Goal: Use online tool/utility: Utilize a website feature to perform a specific function

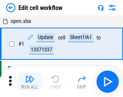
click at [28, 82] on img "button" at bounding box center [29, 78] width 9 height 9
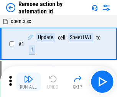
click at [28, 82] on img "button" at bounding box center [28, 78] width 9 height 9
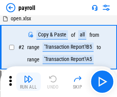
click at [28, 82] on img "button" at bounding box center [28, 78] width 9 height 9
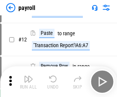
scroll to position [56, 0]
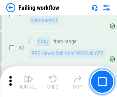
scroll to position [124, 0]
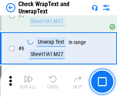
scroll to position [136, 0]
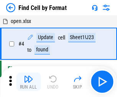
click at [28, 82] on img "button" at bounding box center [28, 78] width 9 height 9
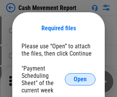
click at [80, 79] on span "Open" at bounding box center [80, 79] width 13 height 6
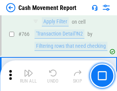
scroll to position [4179, 0]
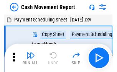
scroll to position [14, 0]
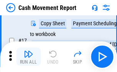
click at [28, 57] on img "button" at bounding box center [28, 53] width 9 height 9
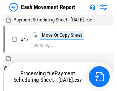
scroll to position [4, 0]
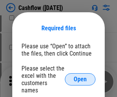
click at [80, 76] on span "Open" at bounding box center [80, 79] width 13 height 6
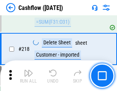
scroll to position [823, 0]
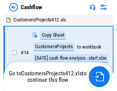
scroll to position [9, 0]
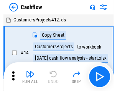
scroll to position [9, 0]
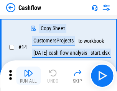
click at [28, 76] on img "button" at bounding box center [28, 73] width 9 height 9
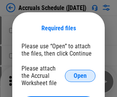
click at [80, 75] on span "Open" at bounding box center [80, 76] width 13 height 6
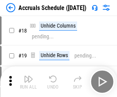
scroll to position [74, 0]
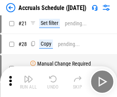
click at [28, 82] on img "button" at bounding box center [28, 78] width 9 height 9
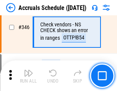
scroll to position [1613, 0]
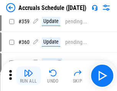
click at [28, 76] on img "button" at bounding box center [28, 73] width 9 height 9
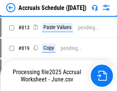
scroll to position [3279, 0]
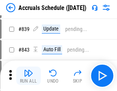
click at [28, 76] on img "button" at bounding box center [28, 73] width 9 height 9
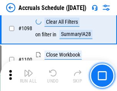
scroll to position [4658, 0]
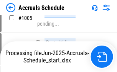
scroll to position [3882, 0]
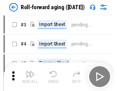
scroll to position [1, 0]
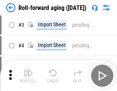
click at [28, 76] on img "button" at bounding box center [28, 73] width 9 height 9
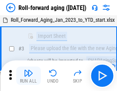
click at [28, 76] on img "button" at bounding box center [28, 73] width 9 height 9
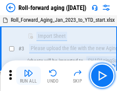
scroll to position [49, 0]
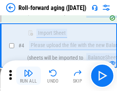
click at [28, 76] on img "button" at bounding box center [28, 73] width 9 height 9
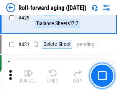
scroll to position [2655, 0]
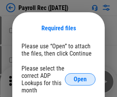
click at [80, 79] on span "Open" at bounding box center [80, 79] width 13 height 6
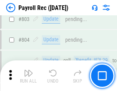
scroll to position [4865, 0]
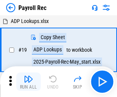
click at [28, 82] on img "button" at bounding box center [28, 78] width 9 height 9
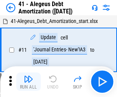
click at [28, 82] on img "button" at bounding box center [28, 78] width 9 height 9
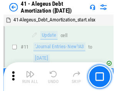
scroll to position [95, 0]
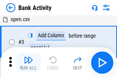
click at [28, 62] on img "button" at bounding box center [28, 59] width 9 height 9
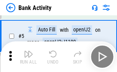
scroll to position [41, 0]
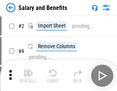
click at [28, 76] on img "button" at bounding box center [28, 73] width 9 height 9
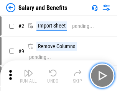
scroll to position [10, 0]
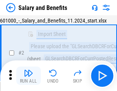
click at [28, 76] on img "button" at bounding box center [28, 73] width 9 height 9
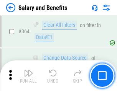
scroll to position [3606, 0]
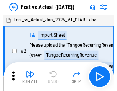
scroll to position [10, 0]
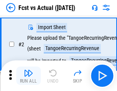
click at [28, 76] on img "button" at bounding box center [28, 73] width 9 height 9
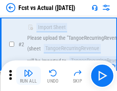
click at [28, 76] on img "button" at bounding box center [28, 73] width 9 height 9
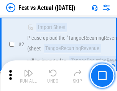
scroll to position [72, 0]
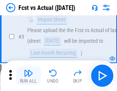
click at [28, 76] on img "button" at bounding box center [28, 73] width 9 height 9
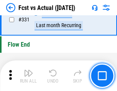
scroll to position [3666, 0]
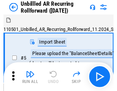
scroll to position [16, 0]
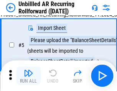
click at [28, 76] on img "button" at bounding box center [28, 73] width 9 height 9
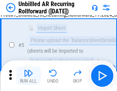
click at [28, 76] on img "button" at bounding box center [28, 73] width 9 height 9
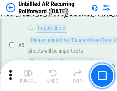
scroll to position [72, 0]
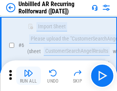
click at [28, 76] on img "button" at bounding box center [28, 73] width 9 height 9
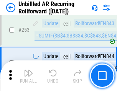
scroll to position [2601, 0]
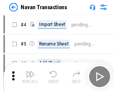
scroll to position [12, 0]
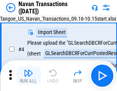
click at [28, 76] on img "button" at bounding box center [28, 73] width 9 height 9
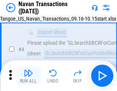
click at [28, 76] on img "button" at bounding box center [28, 73] width 9 height 9
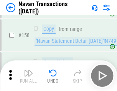
scroll to position [2483, 0]
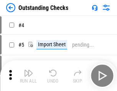
click at [28, 76] on img "button" at bounding box center [28, 73] width 9 height 9
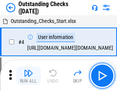
scroll to position [32, 0]
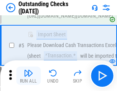
click at [28, 76] on img "button" at bounding box center [28, 73] width 9 height 9
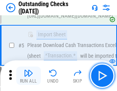
scroll to position [80, 0]
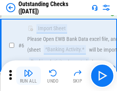
click at [28, 76] on img "button" at bounding box center [28, 73] width 9 height 9
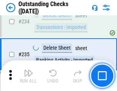
scroll to position [2325, 0]
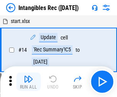
click at [28, 82] on img "button" at bounding box center [28, 78] width 9 height 9
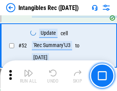
scroll to position [298, 0]
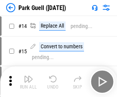
click at [28, 76] on img "button" at bounding box center [28, 78] width 9 height 9
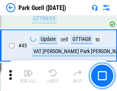
scroll to position [958, 0]
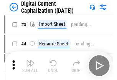
scroll to position [22, 0]
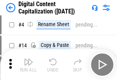
click at [28, 64] on img "button" at bounding box center [28, 61] width 9 height 9
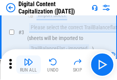
click at [28, 64] on img "button" at bounding box center [28, 61] width 9 height 9
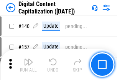
scroll to position [812, 0]
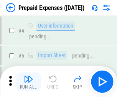
click at [28, 76] on img "button" at bounding box center [28, 78] width 9 height 9
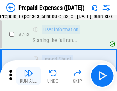
click at [28, 76] on img "button" at bounding box center [28, 73] width 9 height 9
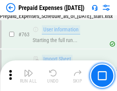
scroll to position [2168, 0]
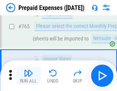
click at [28, 76] on img "button" at bounding box center [28, 73] width 9 height 9
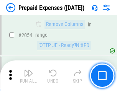
scroll to position [8005, 0]
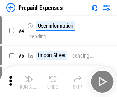
click at [28, 82] on img "button" at bounding box center [28, 78] width 9 height 9
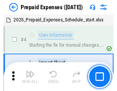
scroll to position [34, 0]
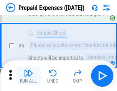
click at [28, 76] on img "button" at bounding box center [28, 73] width 9 height 9
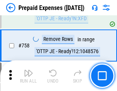
scroll to position [2729, 0]
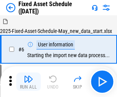
click at [28, 82] on img "button" at bounding box center [28, 78] width 9 height 9
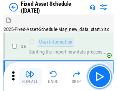
scroll to position [41, 0]
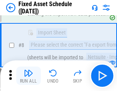
click at [28, 76] on img "button" at bounding box center [28, 73] width 9 height 9
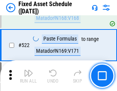
scroll to position [2662, 0]
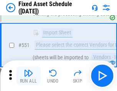
click at [28, 76] on img "button" at bounding box center [28, 73] width 9 height 9
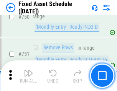
scroll to position [3733, 0]
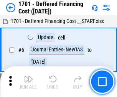
scroll to position [92, 0]
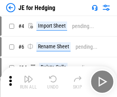
click at [28, 76] on img "button" at bounding box center [28, 78] width 9 height 9
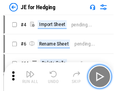
scroll to position [1, 0]
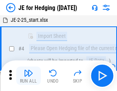
click at [28, 76] on img "button" at bounding box center [28, 73] width 9 height 9
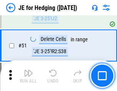
scroll to position [496, 0]
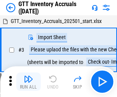
click at [28, 76] on img "button" at bounding box center [28, 78] width 9 height 9
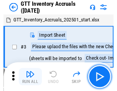
scroll to position [1, 0]
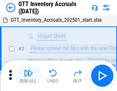
click at [28, 76] on img "button" at bounding box center [28, 73] width 9 height 9
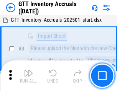
scroll to position [49, 0]
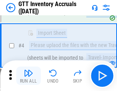
click at [28, 76] on img "button" at bounding box center [28, 73] width 9 height 9
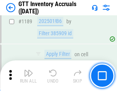
scroll to position [6253, 0]
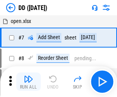
click at [28, 82] on img "button" at bounding box center [28, 78] width 9 height 9
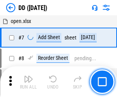
scroll to position [74, 0]
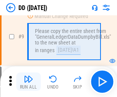
click at [28, 82] on img "button" at bounding box center [28, 78] width 9 height 9
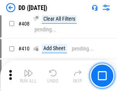
scroll to position [3426, 0]
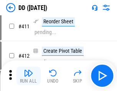
click at [28, 76] on img "button" at bounding box center [28, 73] width 9 height 9
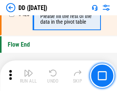
scroll to position [3665, 0]
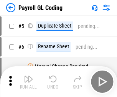
click at [28, 82] on img "button" at bounding box center [28, 78] width 9 height 9
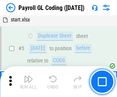
scroll to position [92, 0]
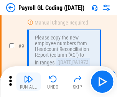
click at [28, 82] on img "button" at bounding box center [28, 78] width 9 height 9
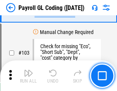
scroll to position [1797, 0]
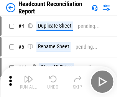
click at [28, 82] on img "button" at bounding box center [28, 78] width 9 height 9
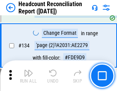
scroll to position [921, 0]
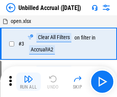
click at [28, 82] on img "button" at bounding box center [28, 78] width 9 height 9
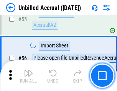
scroll to position [800, 0]
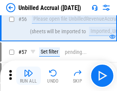
click at [28, 76] on img "button" at bounding box center [28, 73] width 9 height 9
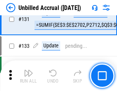
scroll to position [2281, 0]
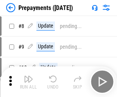
click at [28, 82] on img "button" at bounding box center [28, 78] width 9 height 9
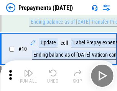
scroll to position [48, 0]
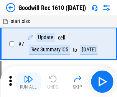
click at [28, 82] on img "button" at bounding box center [28, 78] width 9 height 9
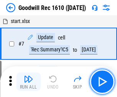
scroll to position [131, 0]
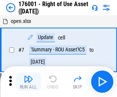
click at [28, 82] on img "button" at bounding box center [28, 78] width 9 height 9
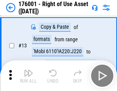
scroll to position [49, 0]
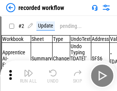
click at [28, 76] on img "button" at bounding box center [28, 73] width 9 height 9
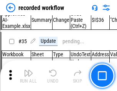
scroll to position [2394, 0]
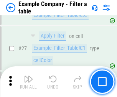
scroll to position [701, 0]
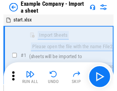
scroll to position [12, 0]
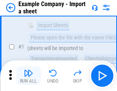
click at [28, 76] on img "button" at bounding box center [28, 73] width 9 height 9
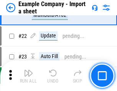
scroll to position [169, 0]
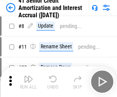
click at [28, 76] on img "button" at bounding box center [28, 78] width 9 height 9
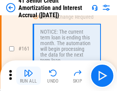
click at [28, 76] on img "button" at bounding box center [28, 73] width 9 height 9
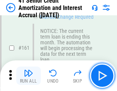
scroll to position [819, 0]
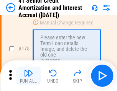
click at [28, 76] on img "button" at bounding box center [28, 73] width 9 height 9
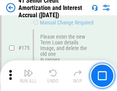
scroll to position [897, 0]
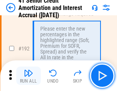
click at [28, 76] on img "button" at bounding box center [28, 73] width 9 height 9
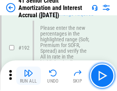
scroll to position [977, 0]
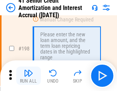
click at [28, 76] on img "button" at bounding box center [28, 73] width 9 height 9
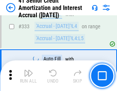
scroll to position [1956, 0]
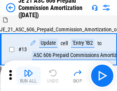
click at [28, 76] on img "button" at bounding box center [28, 73] width 9 height 9
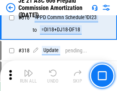
scroll to position [1430, 0]
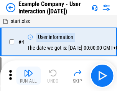
click at [28, 76] on img "button" at bounding box center [28, 73] width 9 height 9
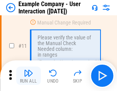
click at [28, 76] on img "button" at bounding box center [28, 73] width 9 height 9
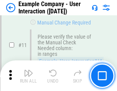
scroll to position [166, 0]
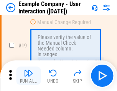
click at [28, 76] on img "button" at bounding box center [28, 73] width 9 height 9
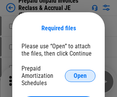
click at [80, 75] on span "Open" at bounding box center [80, 76] width 13 height 6
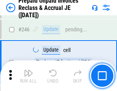
scroll to position [1034, 0]
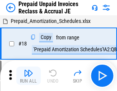
click at [28, 76] on img "button" at bounding box center [28, 73] width 9 height 9
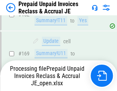
scroll to position [995, 0]
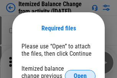
click at [80, 73] on span "Open" at bounding box center [80, 76] width 13 height 6
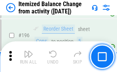
scroll to position [1474, 0]
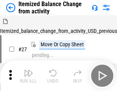
scroll to position [12, 0]
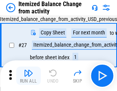
click at [28, 76] on img "button" at bounding box center [28, 73] width 9 height 9
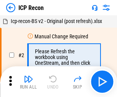
scroll to position [3, 0]
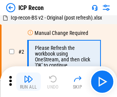
click at [28, 82] on img "button" at bounding box center [28, 78] width 9 height 9
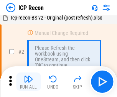
click at [28, 82] on img "button" at bounding box center [28, 78] width 9 height 9
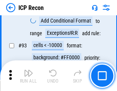
scroll to position [806, 0]
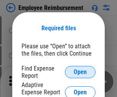
click at [80, 72] on span "Open" at bounding box center [80, 72] width 13 height 6
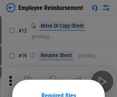
scroll to position [67, 0]
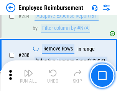
scroll to position [2082, 0]
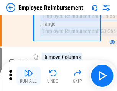
click at [28, 76] on img "button" at bounding box center [28, 73] width 9 height 9
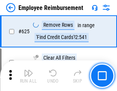
scroll to position [4585, 0]
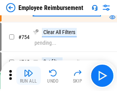
click at [28, 76] on img "button" at bounding box center [28, 73] width 9 height 9
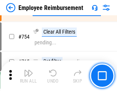
click at [28, 76] on img "button" at bounding box center [28, 73] width 9 height 9
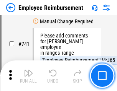
scroll to position [5373, 0]
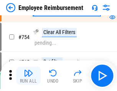
click at [28, 76] on img "button" at bounding box center [28, 73] width 9 height 9
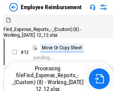
scroll to position [26, 0]
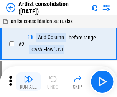
click at [28, 82] on img "button" at bounding box center [28, 78] width 9 height 9
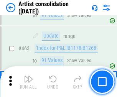
scroll to position [3353, 0]
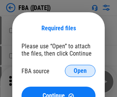
click at [80, 71] on span "Open" at bounding box center [80, 71] width 13 height 6
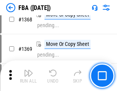
scroll to position [8224, 0]
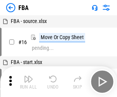
scroll to position [8, 0]
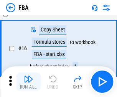
click at [28, 82] on img "button" at bounding box center [28, 78] width 9 height 9
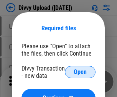
click at [80, 72] on span "Open" at bounding box center [80, 72] width 13 height 6
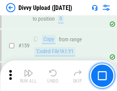
scroll to position [793, 0]
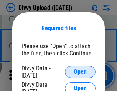
click at [80, 72] on span "Open" at bounding box center [80, 72] width 13 height 6
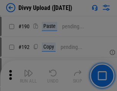
scroll to position [966, 0]
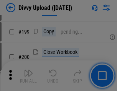
scroll to position [1114, 0]
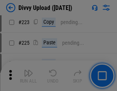
scroll to position [1528, 0]
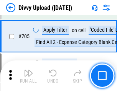
scroll to position [5239, 0]
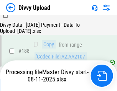
scroll to position [901, 0]
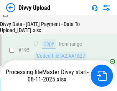
scroll to position [1070, 0]
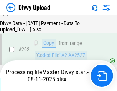
scroll to position [1239, 0]
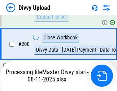
scroll to position [1239, 0]
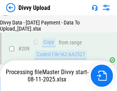
scroll to position [1408, 0]
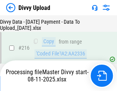
scroll to position [1577, 0]
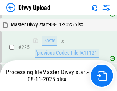
scroll to position [1818, 0]
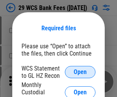
click at [80, 72] on span "Open" at bounding box center [80, 72] width 13 height 6
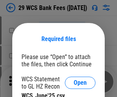
scroll to position [11, 0]
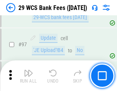
scroll to position [746, 0]
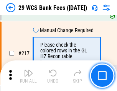
click at [28, 76] on img "button" at bounding box center [28, 73] width 9 height 9
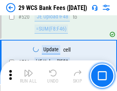
scroll to position [3952, 0]
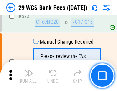
click at [28, 76] on img "button" at bounding box center [28, 73] width 9 height 9
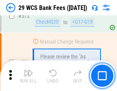
scroll to position [4241, 0]
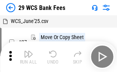
click at [28, 57] on img "button" at bounding box center [28, 53] width 9 height 9
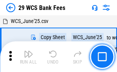
scroll to position [14, 0]
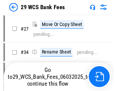
scroll to position [1, 0]
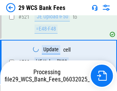
scroll to position [4142, 0]
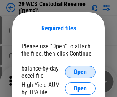
click at [80, 72] on span "Open" at bounding box center [80, 72] width 13 height 6
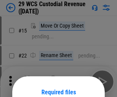
scroll to position [64, 0]
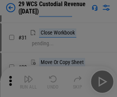
scroll to position [164, 0]
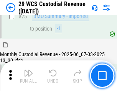
scroll to position [800, 0]
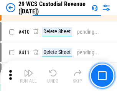
click at [28, 76] on img "button" at bounding box center [28, 73] width 9 height 9
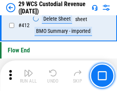
scroll to position [3657, 0]
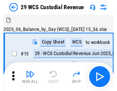
scroll to position [18, 0]
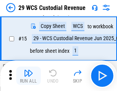
click at [28, 76] on img "button" at bounding box center [28, 73] width 9 height 9
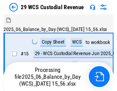
scroll to position [18, 0]
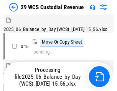
scroll to position [18, 0]
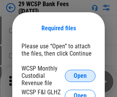
click at [80, 75] on span "Open" at bounding box center [80, 76] width 13 height 6
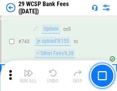
scroll to position [3859, 0]
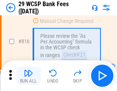
click at [28, 76] on img "button" at bounding box center [28, 73] width 9 height 9
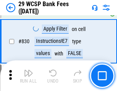
scroll to position [4859, 0]
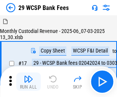
click at [28, 76] on img "button" at bounding box center [28, 78] width 9 height 9
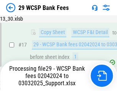
scroll to position [134, 0]
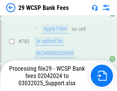
scroll to position [4526, 0]
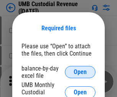
click at [80, 72] on span "Open" at bounding box center [80, 72] width 13 height 6
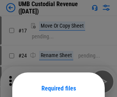
scroll to position [60, 0]
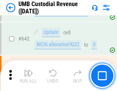
scroll to position [3966, 0]
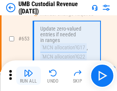
click at [28, 76] on img "button" at bounding box center [28, 73] width 9 height 9
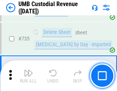
scroll to position [4683, 0]
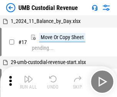
scroll to position [6, 0]
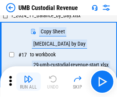
click at [28, 82] on img "button" at bounding box center [28, 78] width 9 height 9
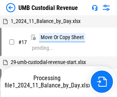
scroll to position [6, 0]
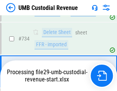
scroll to position [4632, 0]
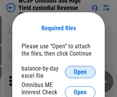
click at [80, 72] on span "Open" at bounding box center [80, 72] width 13 height 6
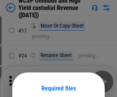
scroll to position [60, 0]
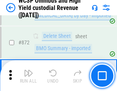
scroll to position [6481, 0]
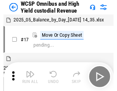
scroll to position [4, 0]
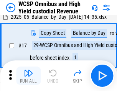
click at [28, 76] on img "button" at bounding box center [28, 73] width 9 height 9
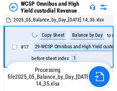
scroll to position [4, 0]
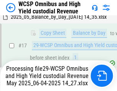
scroll to position [159, 0]
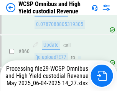
scroll to position [6464, 0]
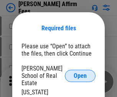
click at [80, 73] on span "Open" at bounding box center [80, 76] width 13 height 6
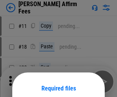
scroll to position [60, 0]
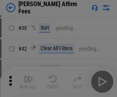
scroll to position [156, 0]
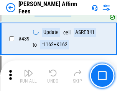
scroll to position [1761, 0]
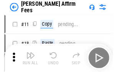
scroll to position [8, 0]
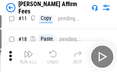
click at [28, 57] on img "button" at bounding box center [28, 53] width 9 height 9
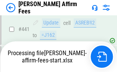
scroll to position [2008, 0]
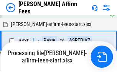
scroll to position [1771, 0]
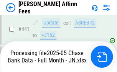
scroll to position [2008, 0]
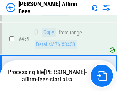
scroll to position [1999, 0]
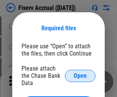
click at [80, 73] on span "Open" at bounding box center [80, 76] width 13 height 6
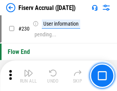
scroll to position [2427, 0]
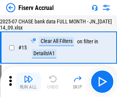
click at [28, 82] on img "button" at bounding box center [28, 78] width 9 height 9
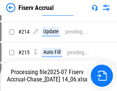
scroll to position [2247, 0]
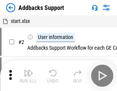
click at [28, 76] on img "button" at bounding box center [28, 73] width 9 height 9
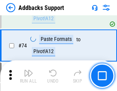
scroll to position [558, 0]
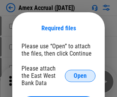
click at [80, 75] on span "Open" at bounding box center [80, 76] width 13 height 6
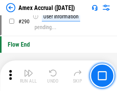
scroll to position [2385, 0]
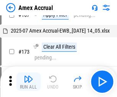
click at [28, 82] on img "button" at bounding box center [28, 78] width 9 height 9
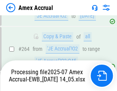
scroll to position [2142, 0]
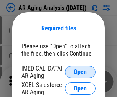
click at [80, 71] on span "Open" at bounding box center [80, 72] width 13 height 6
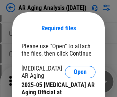
scroll to position [231, 0]
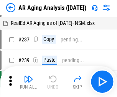
scroll to position [8, 0]
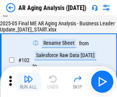
click at [28, 82] on img "button" at bounding box center [28, 78] width 9 height 9
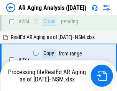
scroll to position [1187, 0]
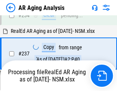
scroll to position [1178, 0]
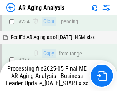
scroll to position [1178, 0]
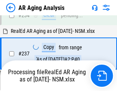
scroll to position [1178, 0]
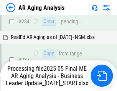
scroll to position [1178, 0]
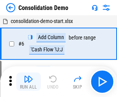
click at [28, 82] on img "button" at bounding box center [28, 78] width 9 height 9
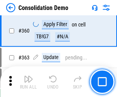
scroll to position [2567, 0]
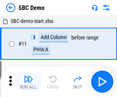
click at [28, 82] on img "button" at bounding box center [28, 78] width 9 height 9
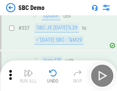
scroll to position [2014, 0]
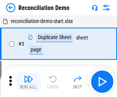
click at [28, 82] on img "button" at bounding box center [28, 78] width 9 height 9
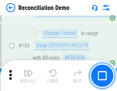
scroll to position [909, 0]
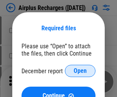
click at [80, 71] on span "Open" at bounding box center [80, 71] width 13 height 6
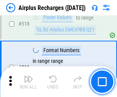
scroll to position [3295, 0]
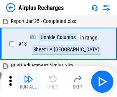
click at [28, 82] on img "button" at bounding box center [28, 78] width 9 height 9
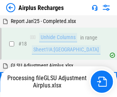
scroll to position [34, 0]
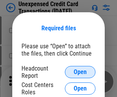
click at [80, 72] on span "Open" at bounding box center [80, 72] width 13 height 6
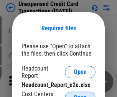
click at [80, 95] on span "Open" at bounding box center [80, 98] width 13 height 6
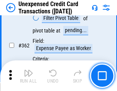
scroll to position [1969, 0]
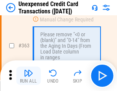
click at [28, 76] on img "button" at bounding box center [28, 73] width 9 height 9
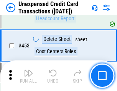
scroll to position [2612, 0]
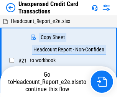
scroll to position [12, 0]
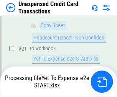
scroll to position [124, 0]
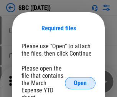
click at [80, 83] on span "Open" at bounding box center [80, 83] width 13 height 6
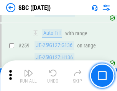
scroll to position [1496, 0]
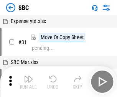
scroll to position [8, 0]
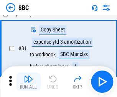
click at [28, 82] on img "button" at bounding box center [28, 78] width 9 height 9
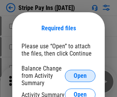
click at [80, 75] on span "Open" at bounding box center [80, 76] width 13 height 6
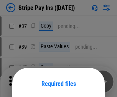
scroll to position [56, 0]
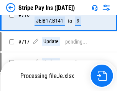
scroll to position [3885, 0]
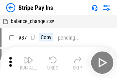
click at [28, 62] on img "button" at bounding box center [28, 59] width 9 height 9
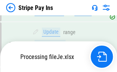
scroll to position [3966, 0]
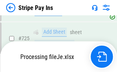
scroll to position [4016, 0]
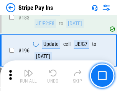
scroll to position [1037, 0]
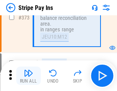
click at [28, 76] on img "button" at bounding box center [28, 73] width 9 height 9
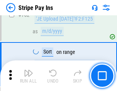
scroll to position [4006, 0]
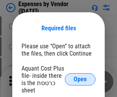
click at [80, 79] on span "Open" at bounding box center [80, 79] width 13 height 6
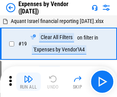
click at [28, 82] on img "button" at bounding box center [28, 78] width 9 height 9
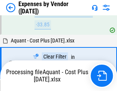
scroll to position [755, 0]
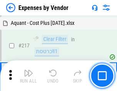
scroll to position [786, 0]
